Goal: Connect with others: Connect with others

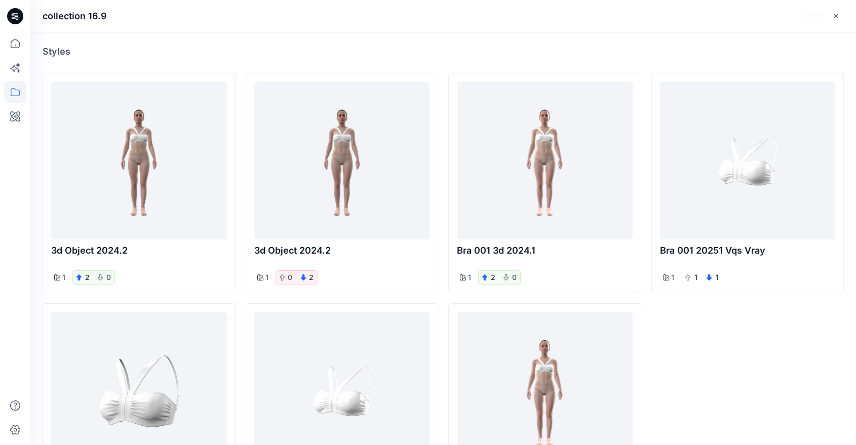
click at [832, 15] on icon "button" at bounding box center [836, 16] width 8 height 8
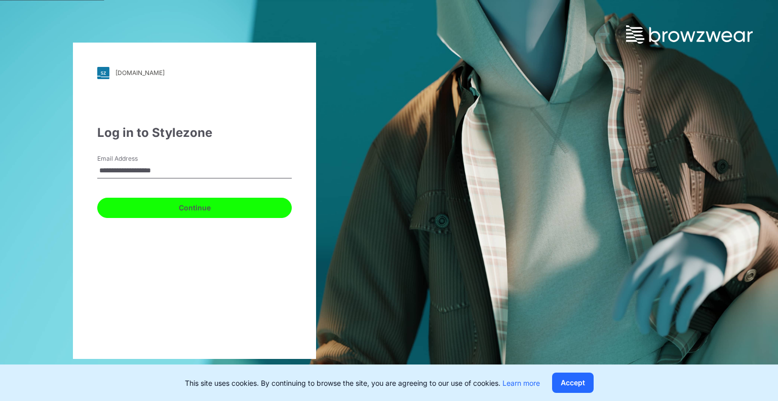
click at [211, 205] on button "Continue" at bounding box center [194, 208] width 195 height 20
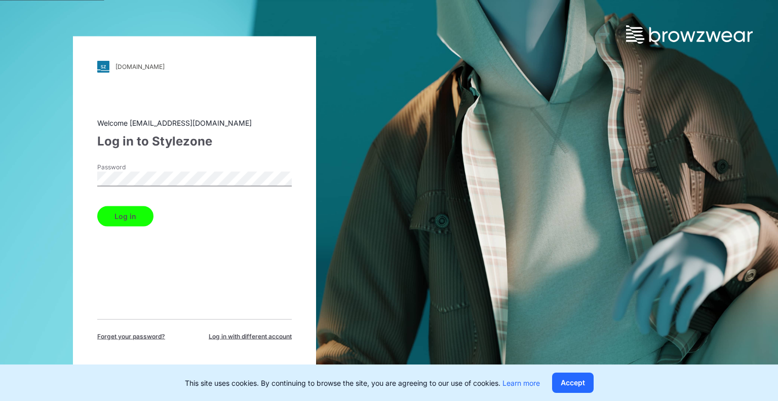
click at [97, 206] on button "Log in" at bounding box center [125, 216] width 56 height 20
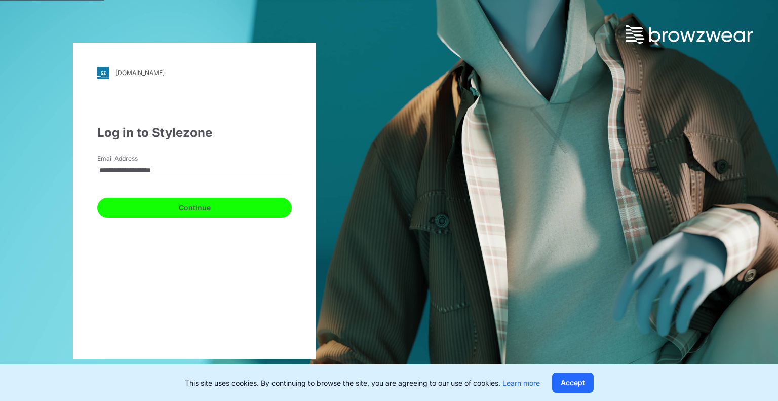
click at [190, 201] on button "Continue" at bounding box center [194, 208] width 195 height 20
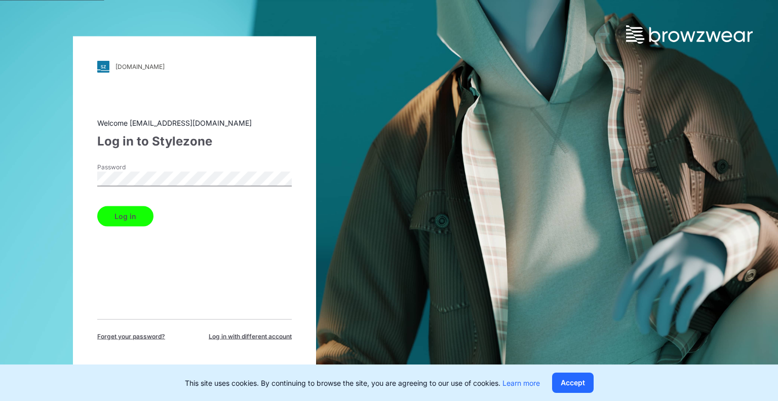
click at [97, 206] on button "Log in" at bounding box center [125, 216] width 56 height 20
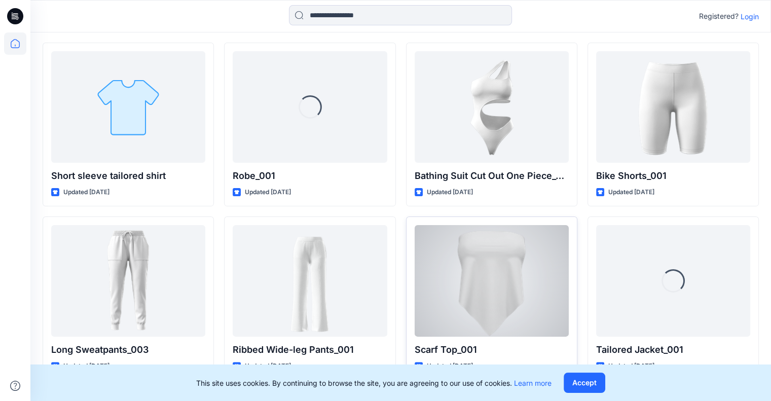
scroll to position [11768, 0]
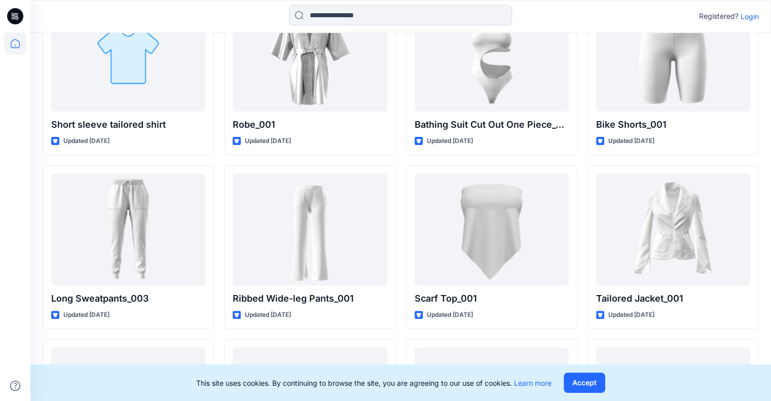
click at [577, 385] on button "Accept" at bounding box center [585, 382] width 42 height 20
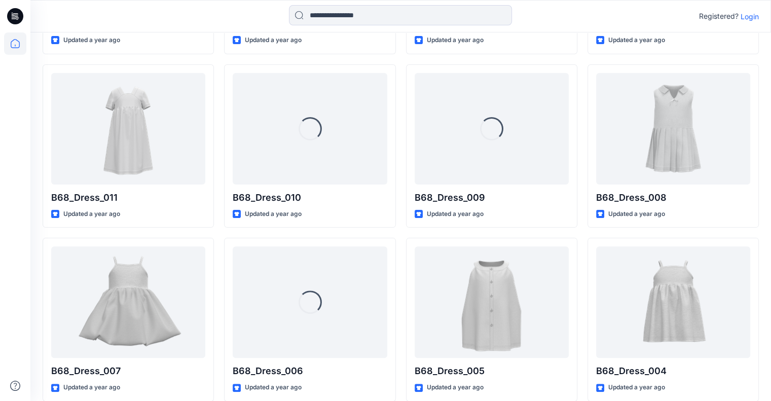
scroll to position [19686, 0]
